Goal: Transaction & Acquisition: Purchase product/service

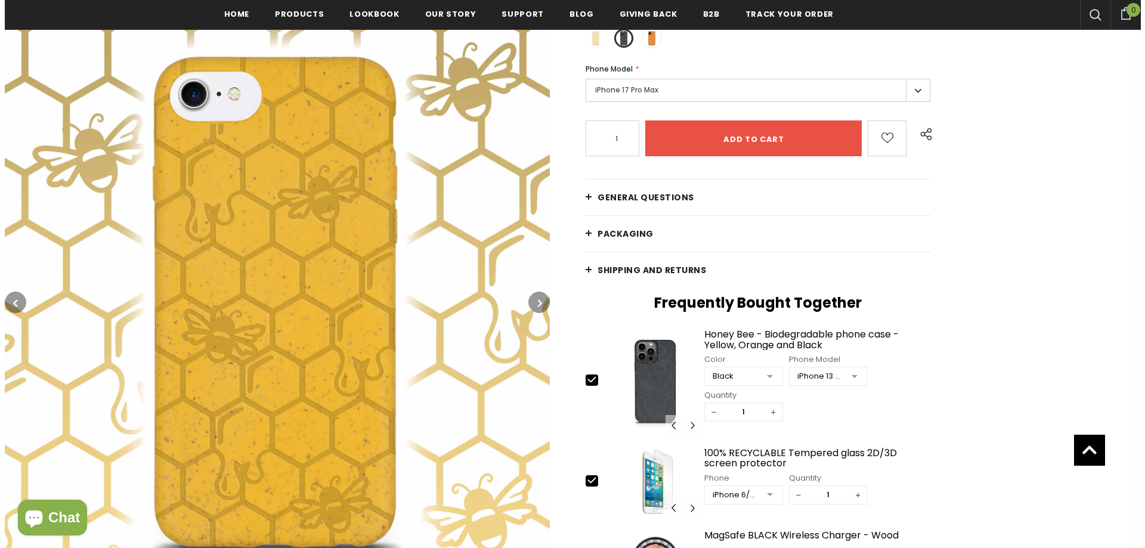
scroll to position [301, 0]
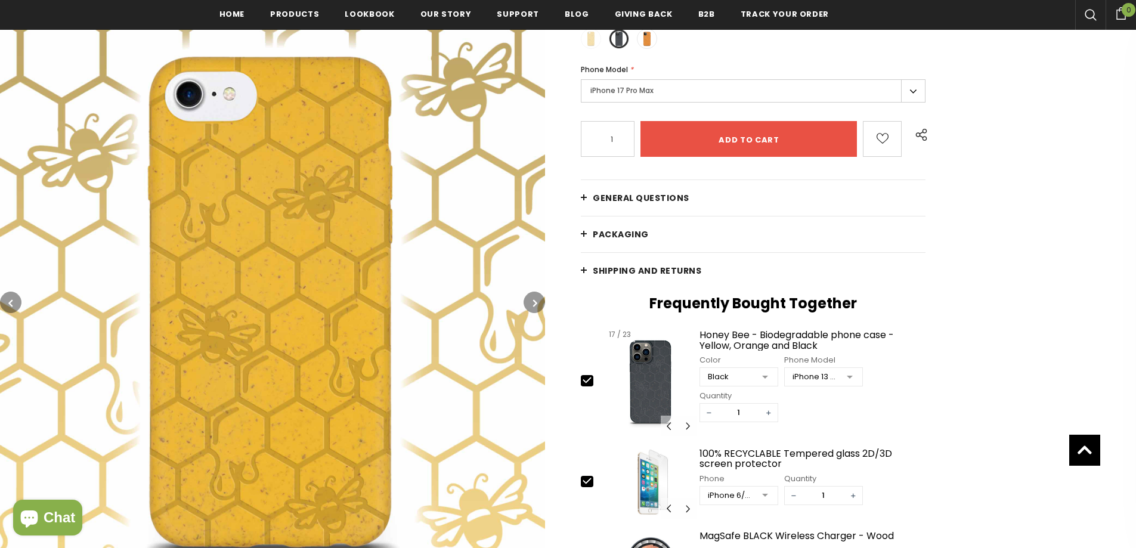
click at [655, 425] on img at bounding box center [650, 382] width 91 height 110
click at [666, 339] on img at bounding box center [650, 382] width 91 height 110
click at [634, 354] on img at bounding box center [650, 382] width 91 height 110
click at [662, 359] on img at bounding box center [650, 382] width 91 height 110
drag, startPoint x: 234, startPoint y: 89, endPoint x: 246, endPoint y: 85, distance: 13.2
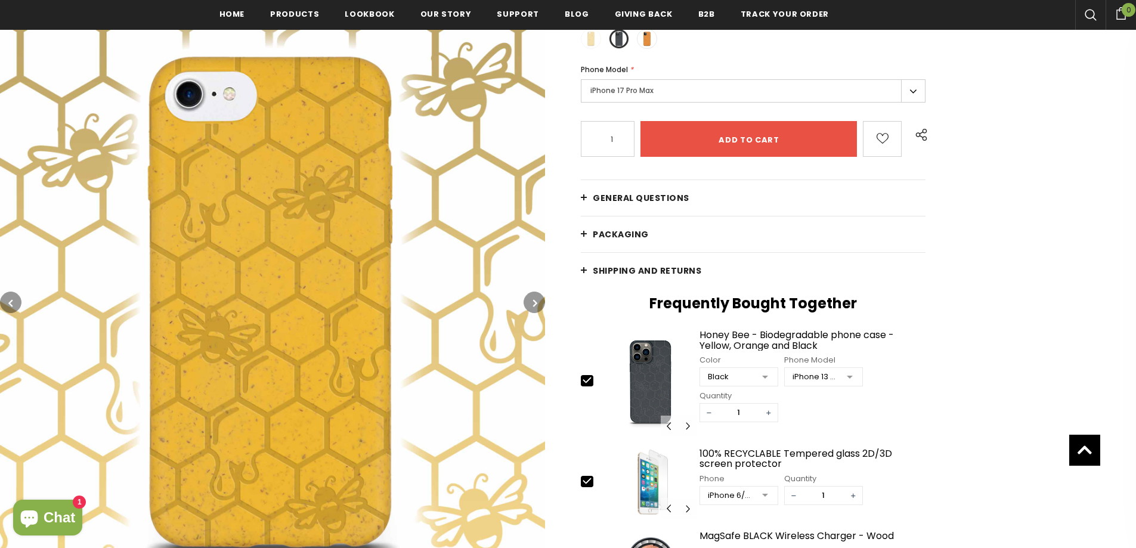
click at [246, 85] on img at bounding box center [272, 302] width 545 height 545
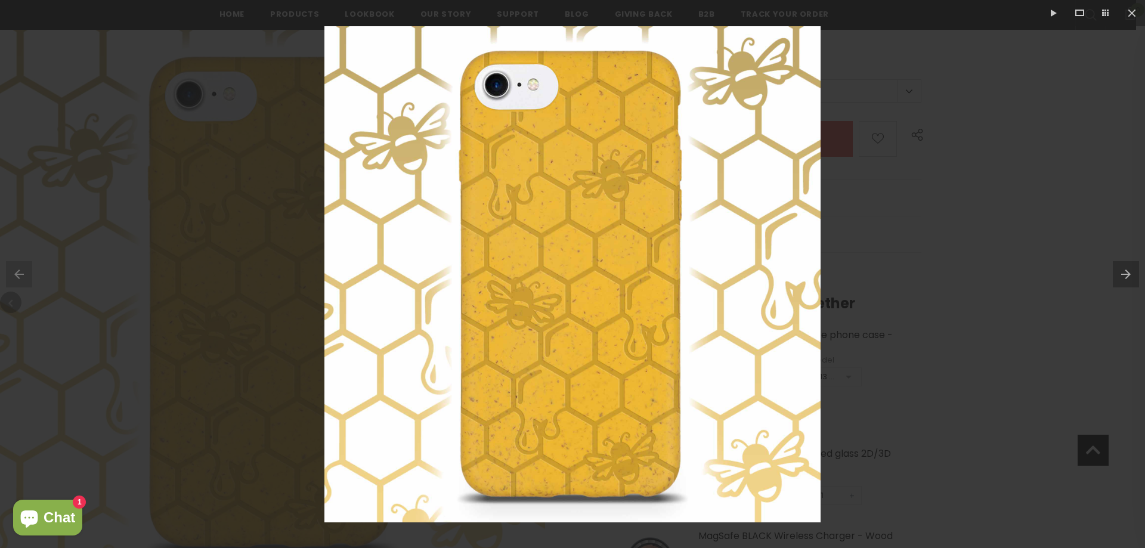
click at [246, 85] on div at bounding box center [572, 274] width 1145 height 548
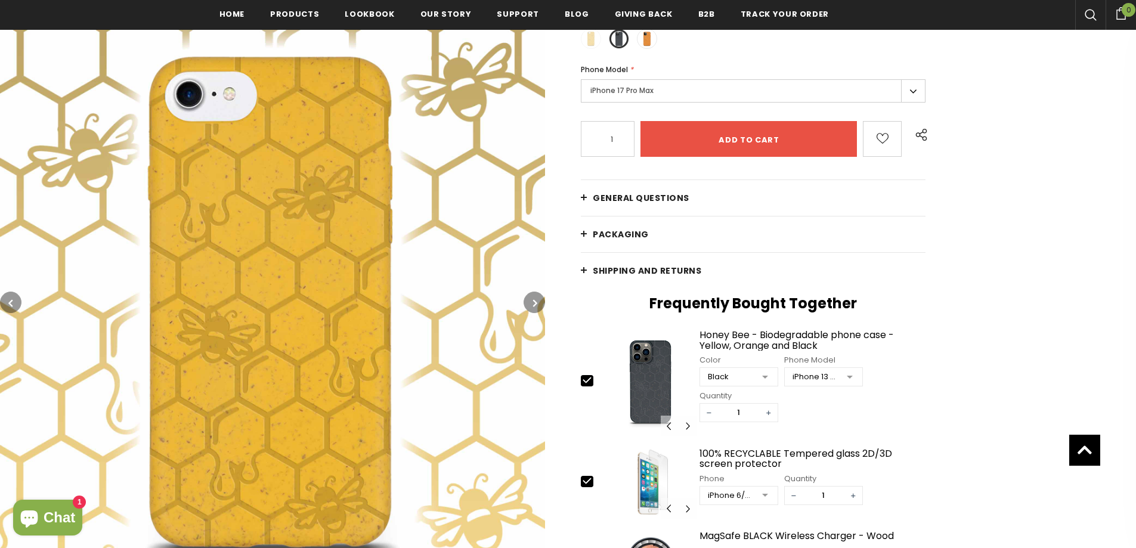
click at [261, 80] on img at bounding box center [272, 302] width 545 height 545
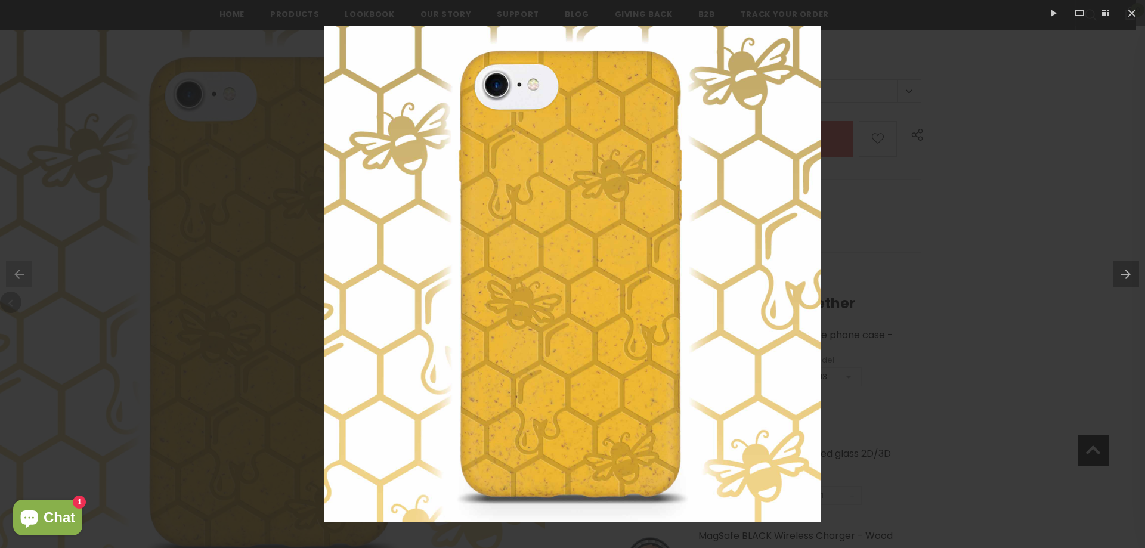
click at [463, 195] on img at bounding box center [572, 274] width 496 height 496
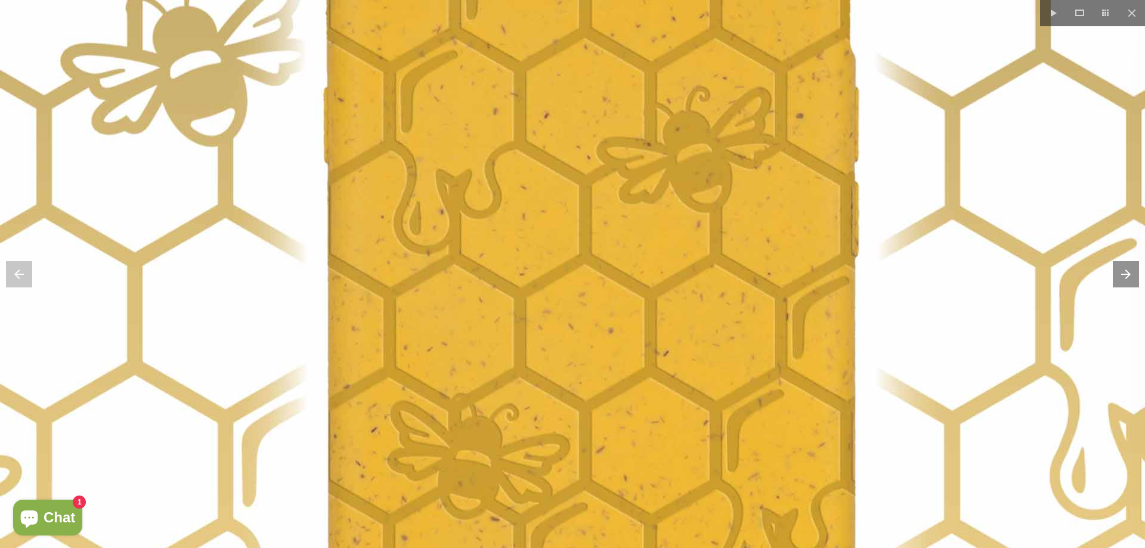
click at [436, 207] on img at bounding box center [596, 386] width 1192 height 1192
click at [491, 188] on img at bounding box center [596, 386] width 1192 height 1192
click at [496, 185] on img at bounding box center [596, 386] width 1192 height 1192
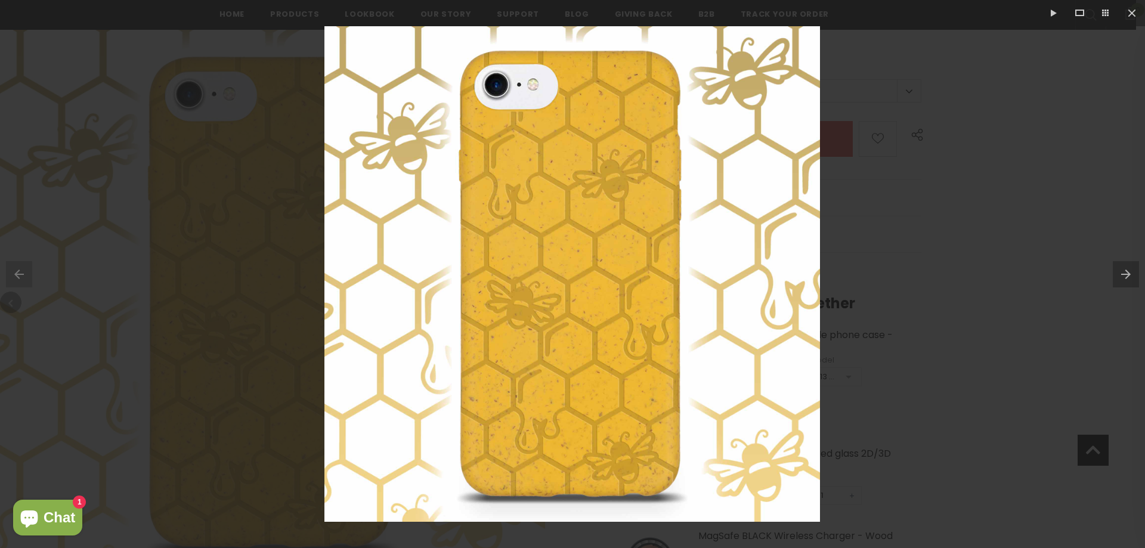
drag, startPoint x: 183, startPoint y: 436, endPoint x: 195, endPoint y: 384, distance: 53.8
